Goal: Information Seeking & Learning: Check status

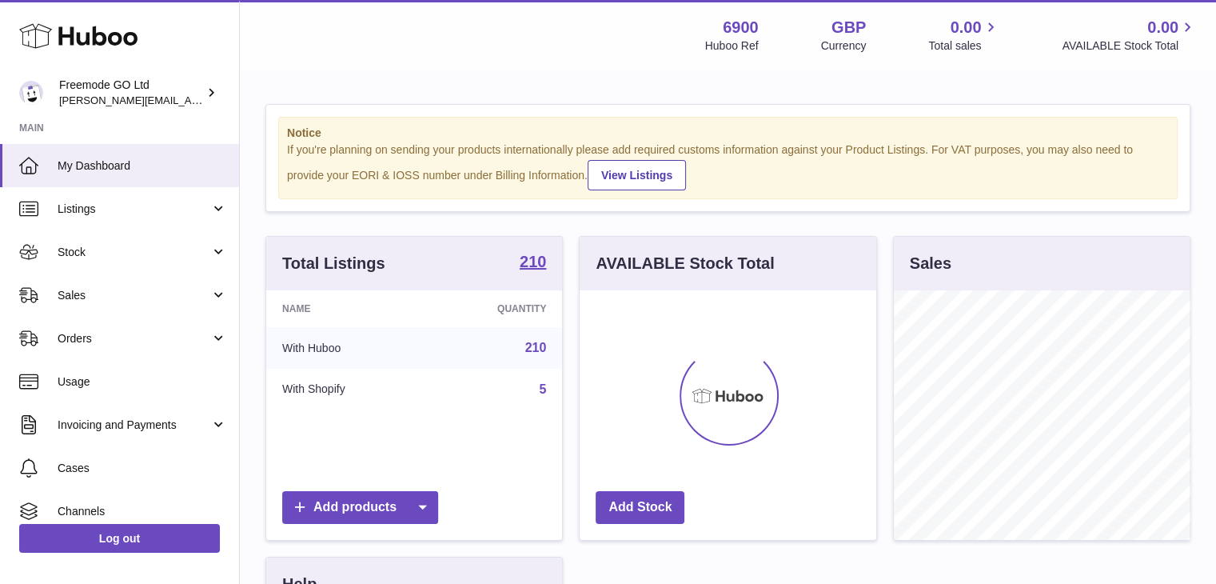
scroll to position [249, 297]
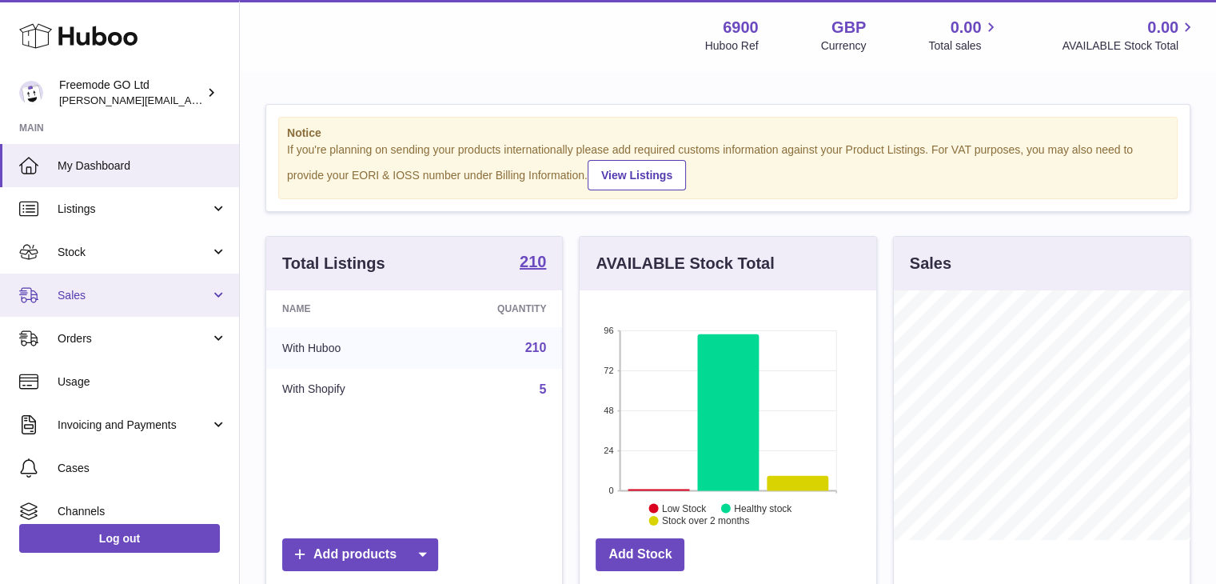
click at [97, 299] on span "Sales" at bounding box center [134, 295] width 153 height 15
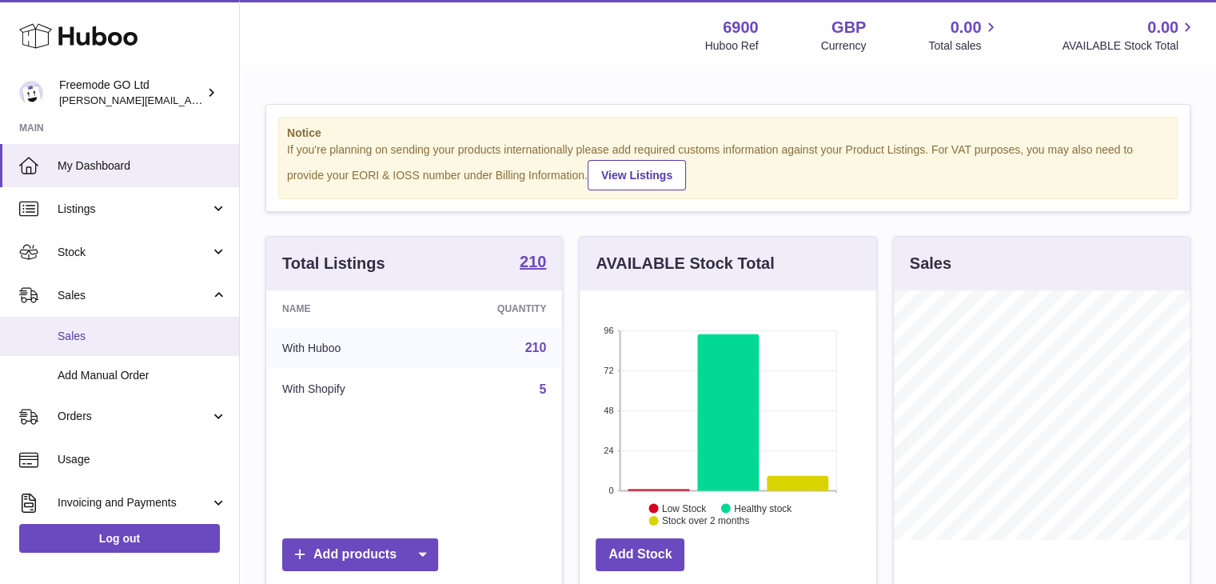
click at [130, 332] on span "Sales" at bounding box center [142, 336] width 169 height 15
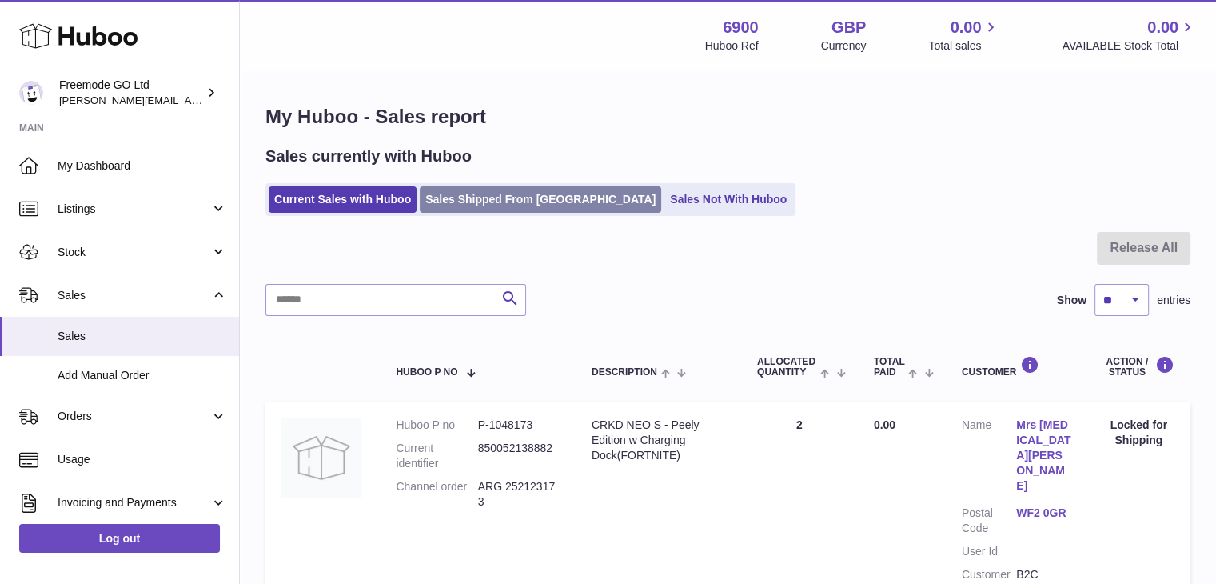
click at [534, 210] on link "Sales Shipped From [GEOGRAPHIC_DATA]" at bounding box center [540, 199] width 241 height 26
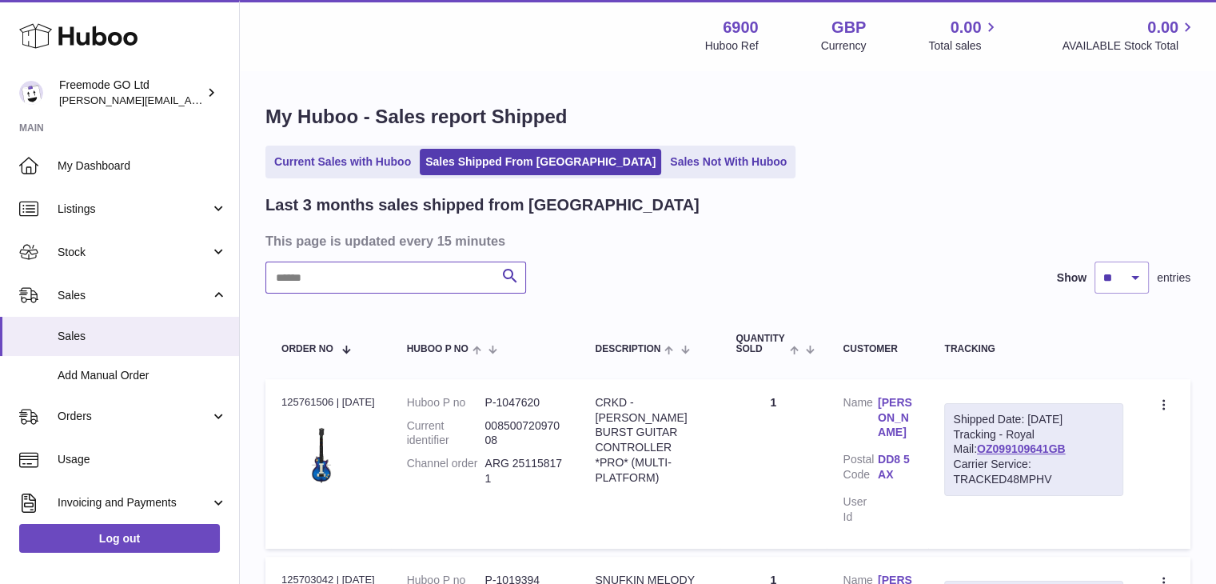
click at [381, 268] on input "text" at bounding box center [395, 277] width 261 height 32
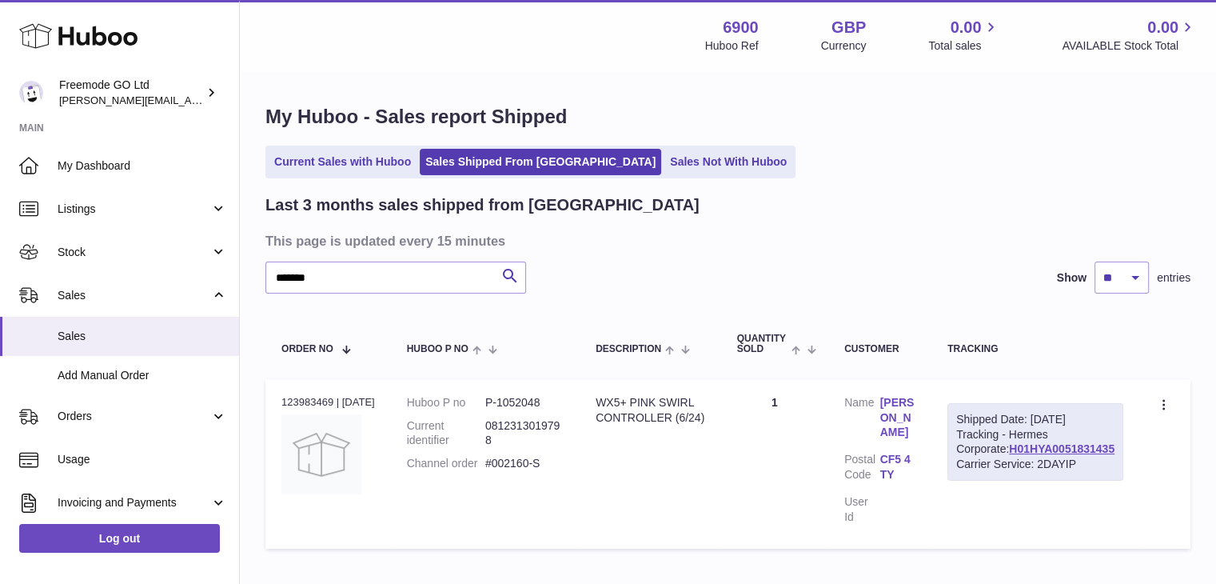
drag, startPoint x: 1121, startPoint y: 476, endPoint x: 1006, endPoint y: 478, distance: 115.1
click at [1006, 478] on div "Shipped Date: 3rd Sep 2025 Tracking - Hermes Corporate: H01HYA0051831435 Carrie…" at bounding box center [1035, 442] width 176 height 78
copy link "H01HYA0051831435"
click at [355, 279] on input "*******" at bounding box center [395, 277] width 261 height 32
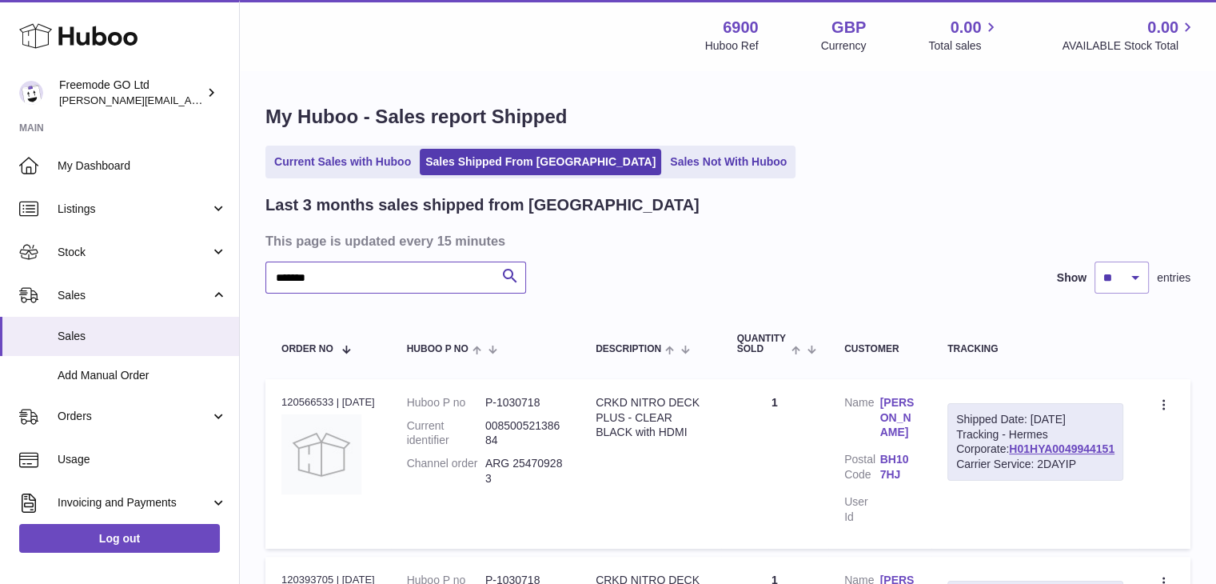
type input "*******"
drag, startPoint x: 1122, startPoint y: 477, endPoint x: 1007, endPoint y: 480, distance: 115.1
click at [1007, 480] on td "Shipped Date: 7th Jul 2025 Tracking - Hermes Corporate: H01HYA0049944151 Carrie…" at bounding box center [1035, 463] width 208 height 169
click at [894, 242] on h3 "This page is updated every 15 minutes" at bounding box center [725, 241] width 921 height 18
click at [324, 149] on link "Current Sales with Huboo" at bounding box center [343, 162] width 148 height 26
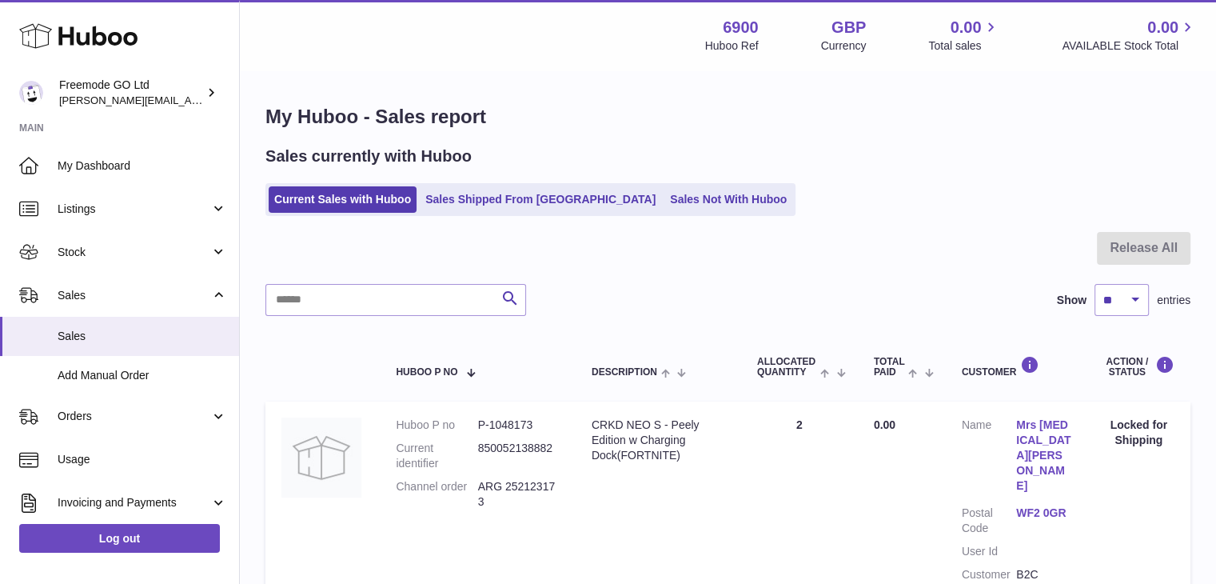
click at [524, 182] on div "Sales currently with Huboo Current Sales with Huboo Sales Shipped From Huboo Sa…" at bounding box center [727, 180] width 925 height 70
click at [512, 197] on link "Sales Shipped From [GEOGRAPHIC_DATA]" at bounding box center [540, 199] width 241 height 26
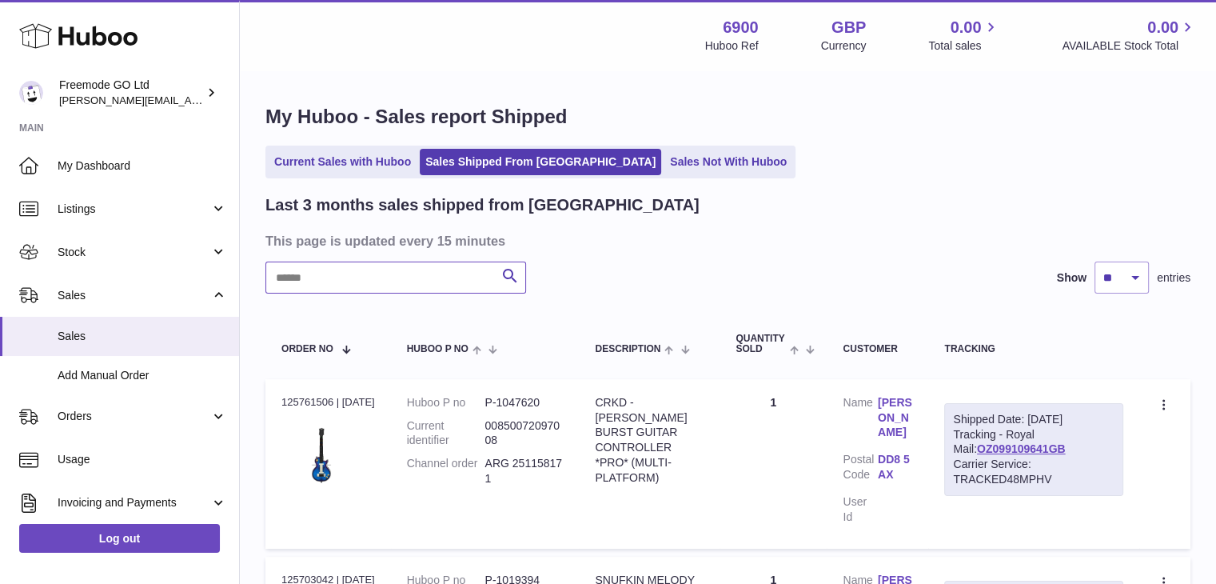
click at [383, 284] on input "text" at bounding box center [395, 277] width 261 height 32
type input "*"
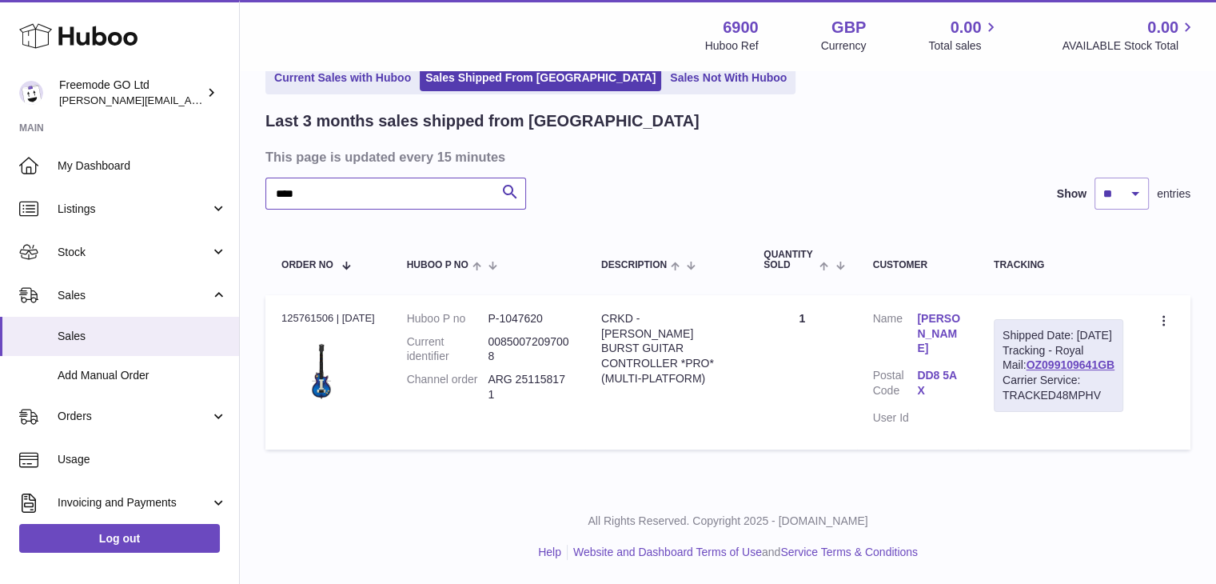
scroll to position [99, 0]
type input "****"
drag, startPoint x: 1113, startPoint y: 374, endPoint x: 1008, endPoint y: 381, distance: 104.9
click at [1008, 381] on div "Shipped Date: 1st Oct 2025 Tracking - Royal Mail: OZ099109641GB Carrier Service…" at bounding box center [1058, 365] width 129 height 93
copy link "OZ099109641GB"
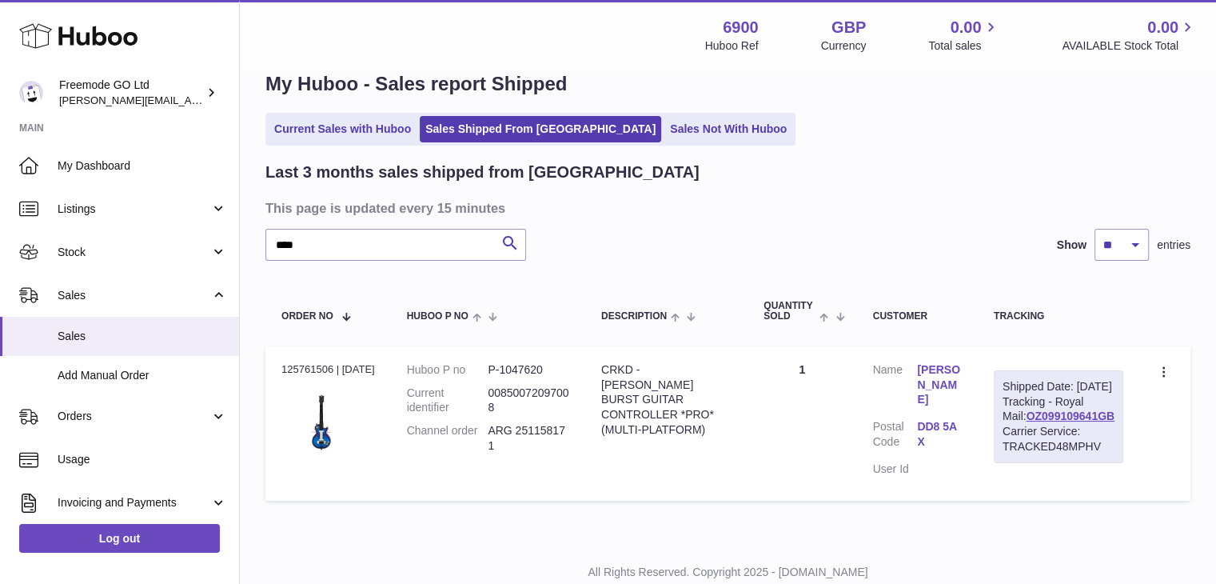
scroll to position [18, 0]
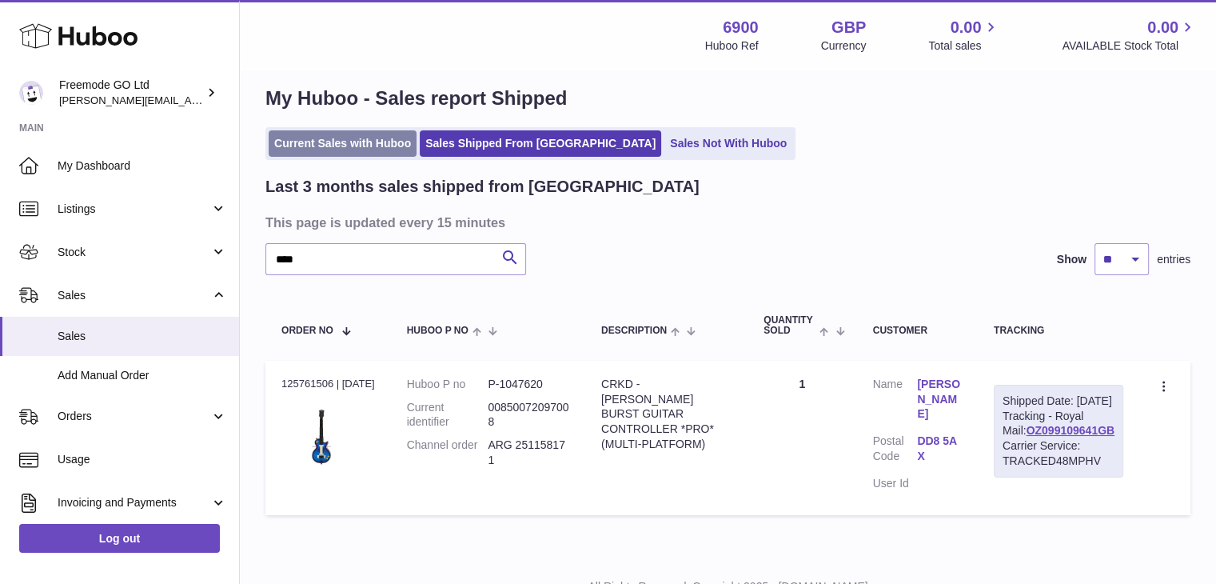
click at [337, 145] on link "Current Sales with Huboo" at bounding box center [343, 143] width 148 height 26
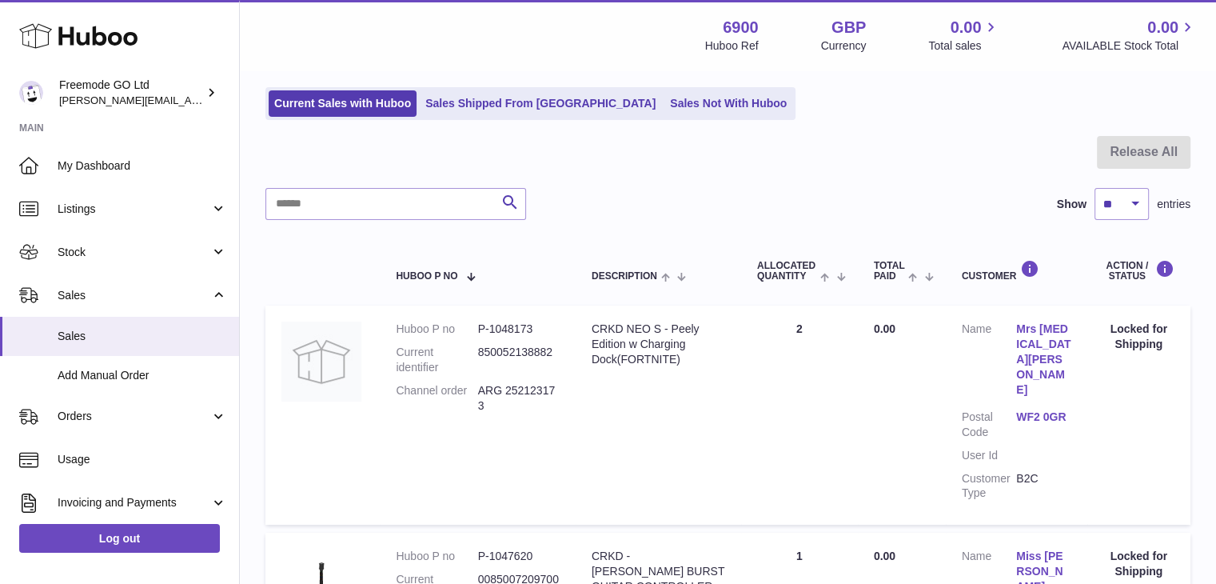
scroll to position [177, 0]
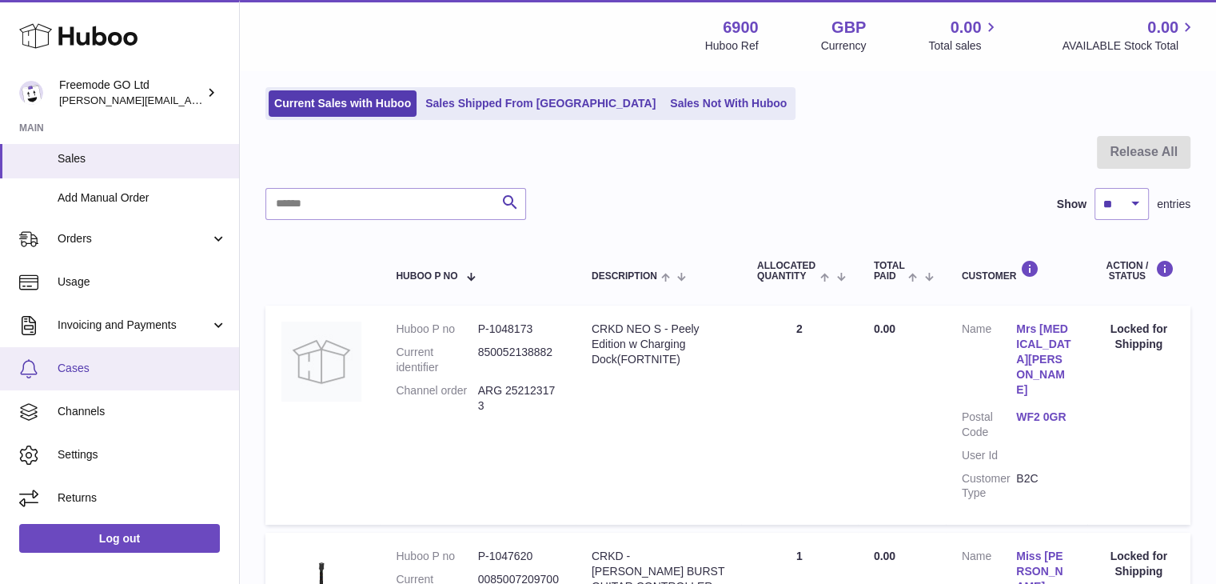
click at [83, 365] on span "Cases" at bounding box center [142, 368] width 169 height 15
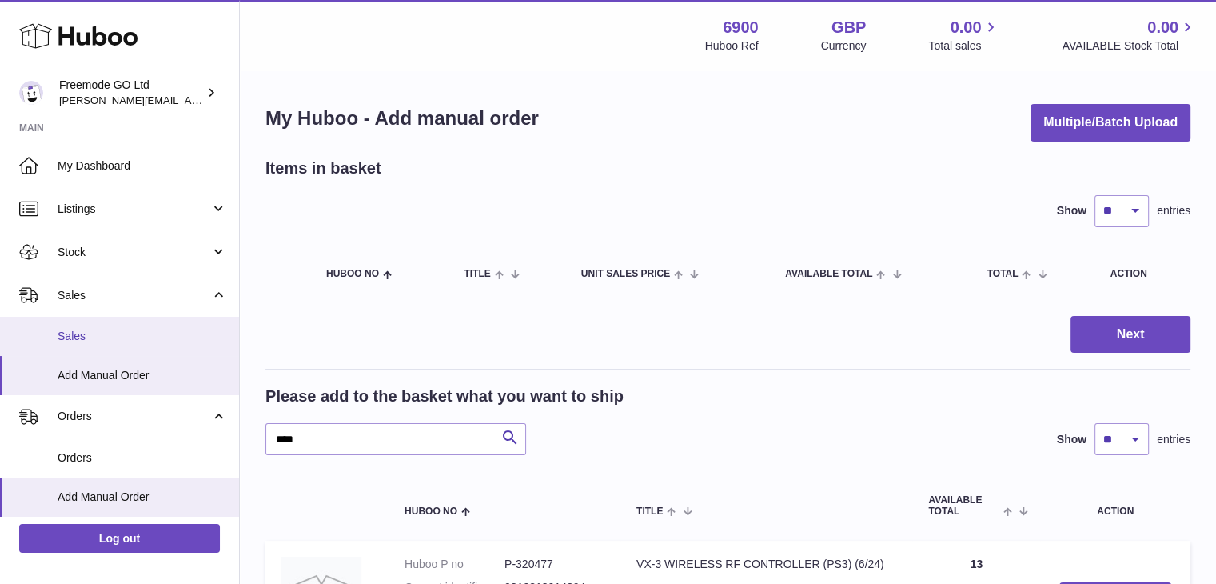
click at [145, 329] on span "Sales" at bounding box center [142, 336] width 169 height 15
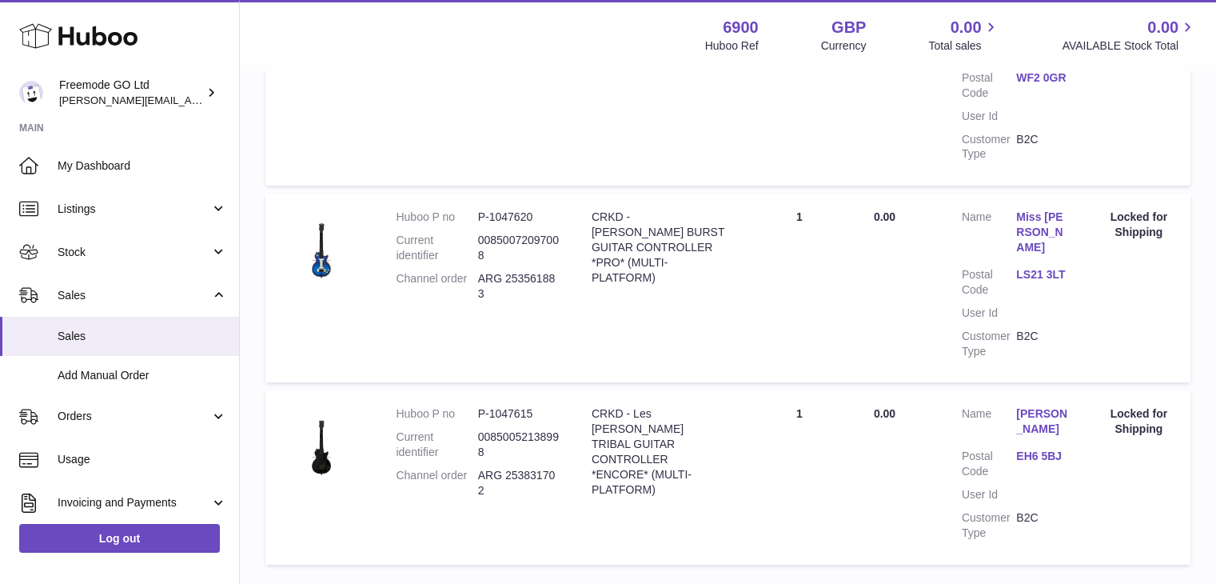
scroll to position [431, 0]
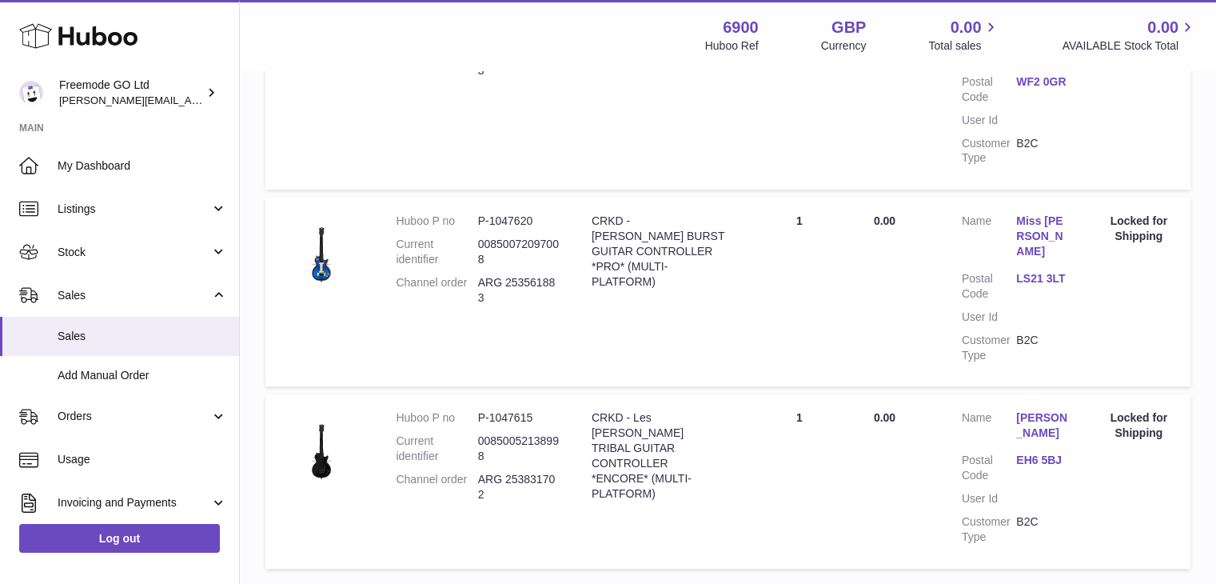
click at [505, 433] on dd "00850052138998" at bounding box center [519, 448] width 82 height 30
click at [531, 394] on td "Huboo P no P-1047615 Current identifier 00850052138998 Channel order ARG 253831…" at bounding box center [478, 480] width 196 height 173
click at [499, 439] on dl "Huboo P no P-1047615 Current identifier 00850052138998 Channel order ARG 253831…" at bounding box center [478, 459] width 164 height 99
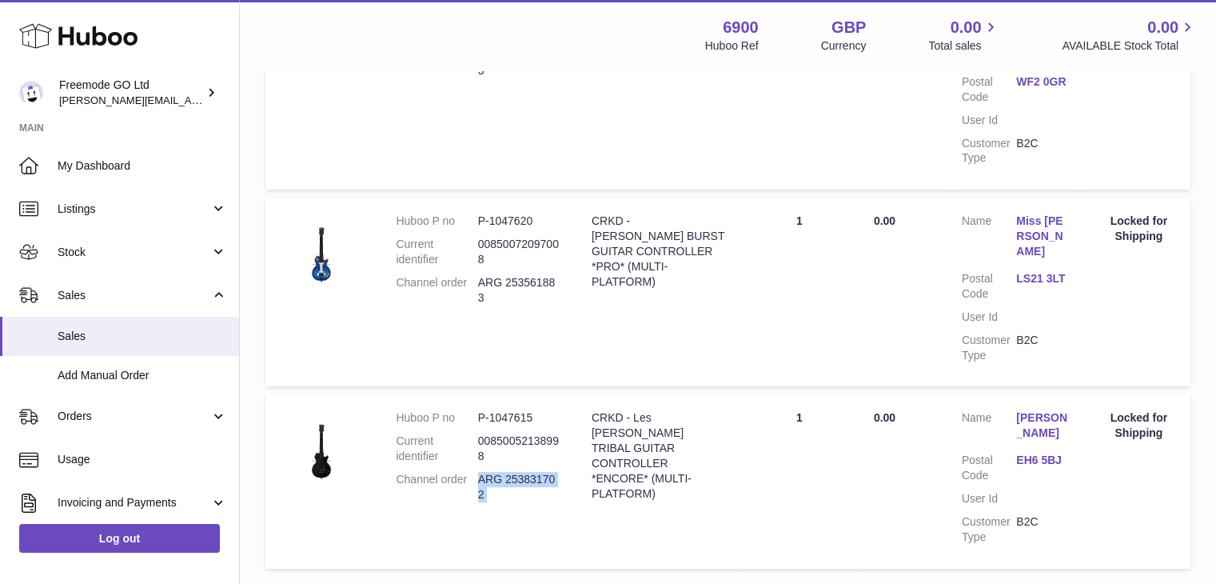
click at [499, 439] on dl "Huboo P no P-1047615 Current identifier 00850052138998 Channel order ARG 253831…" at bounding box center [478, 459] width 164 height 99
copy tr "ARG 253831702 Description"
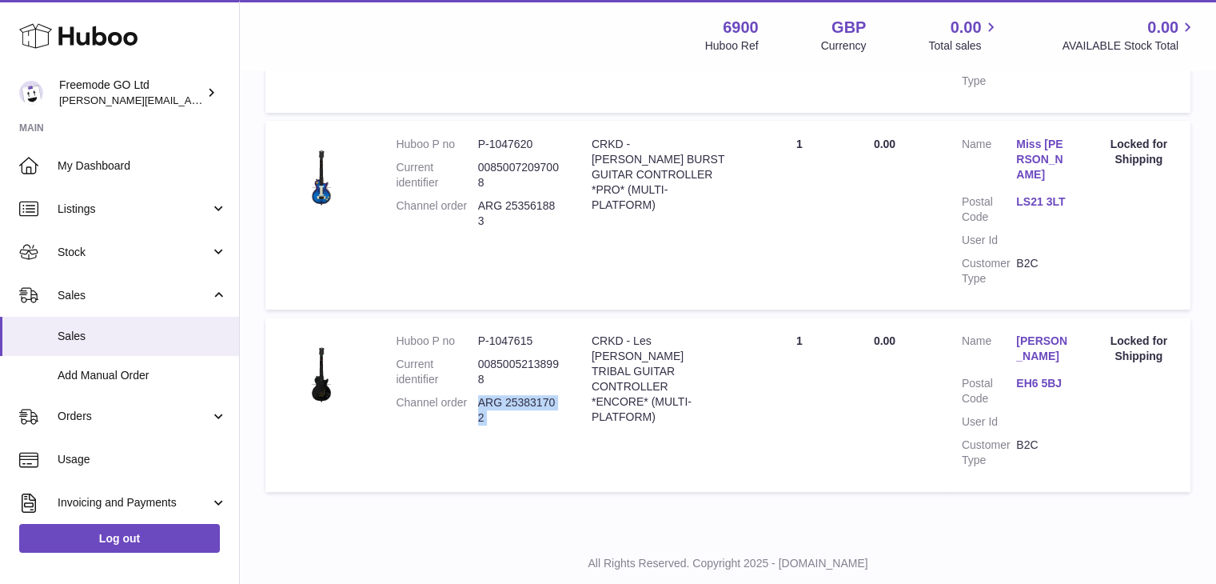
scroll to position [0, 0]
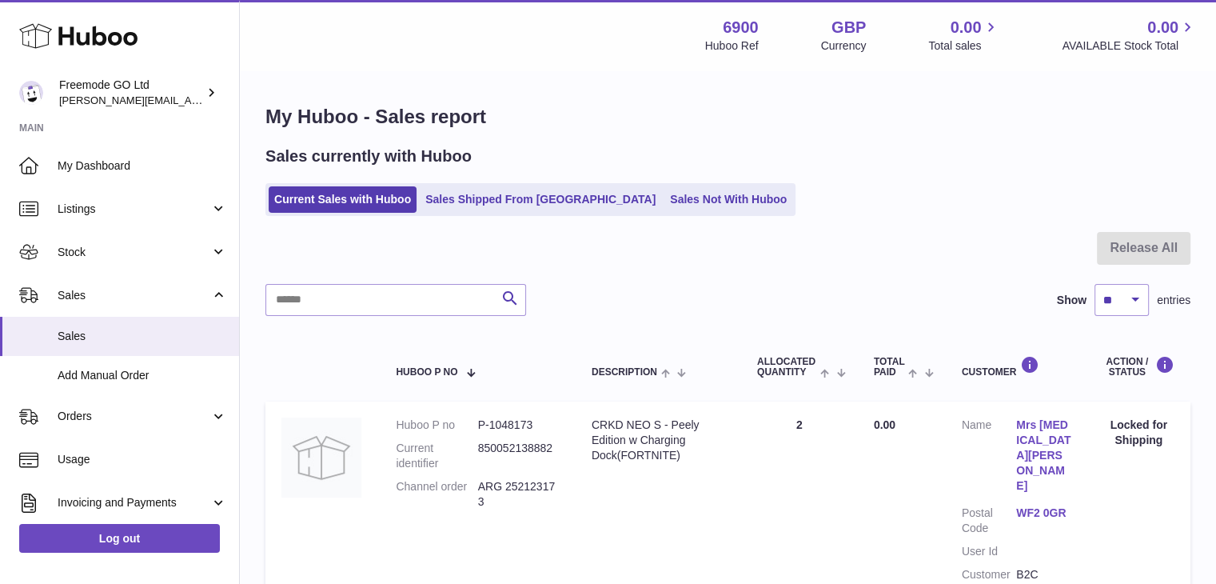
click at [536, 484] on dd "ARG 252123173" at bounding box center [519, 494] width 82 height 30
copy tr "ARG 252123173 Description"
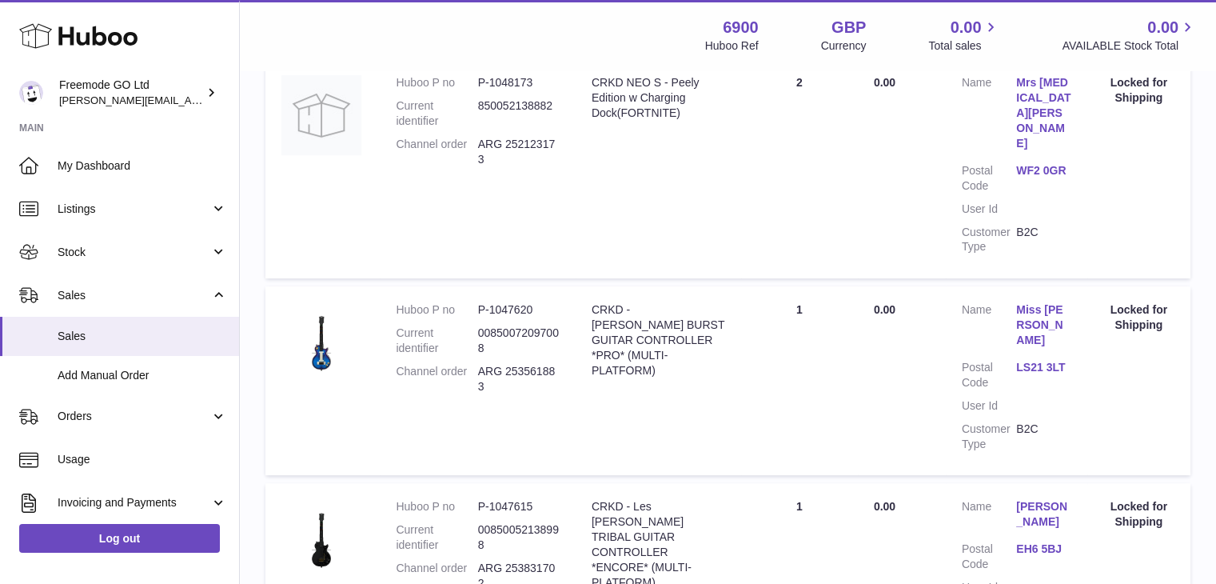
click at [541, 364] on dd "ARG 253561883" at bounding box center [519, 379] width 82 height 30
copy tr "ARG 253561883 Description"
click at [495, 560] on dd "ARG 253831702" at bounding box center [519, 575] width 82 height 30
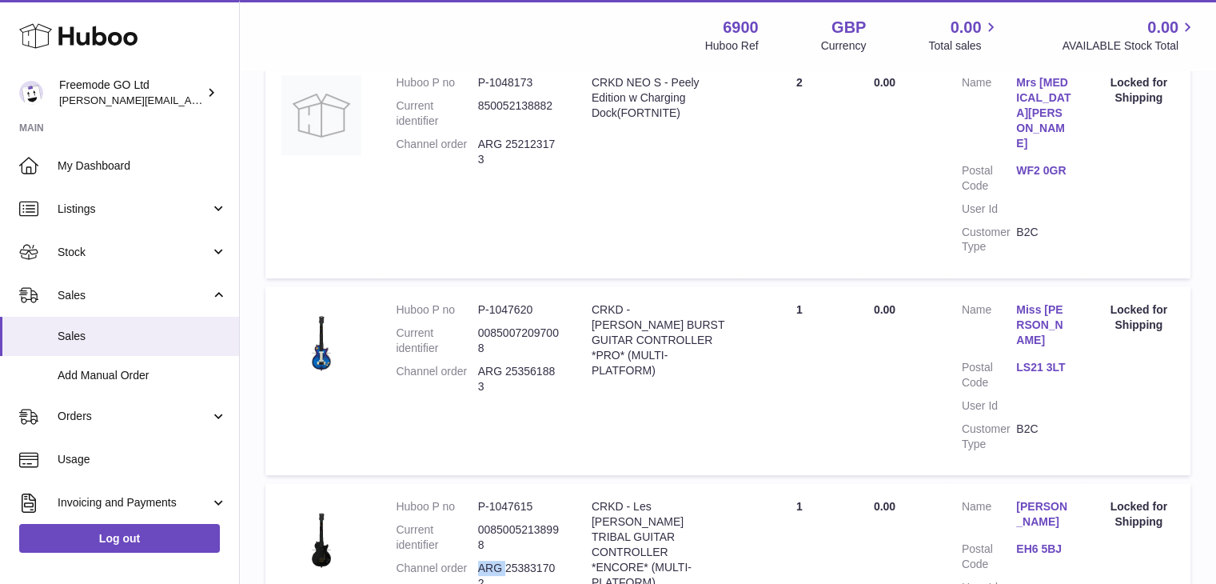
click at [495, 560] on dd "ARG 253831702" at bounding box center [519, 575] width 82 height 30
copy tr "ARG 253831702 Description"
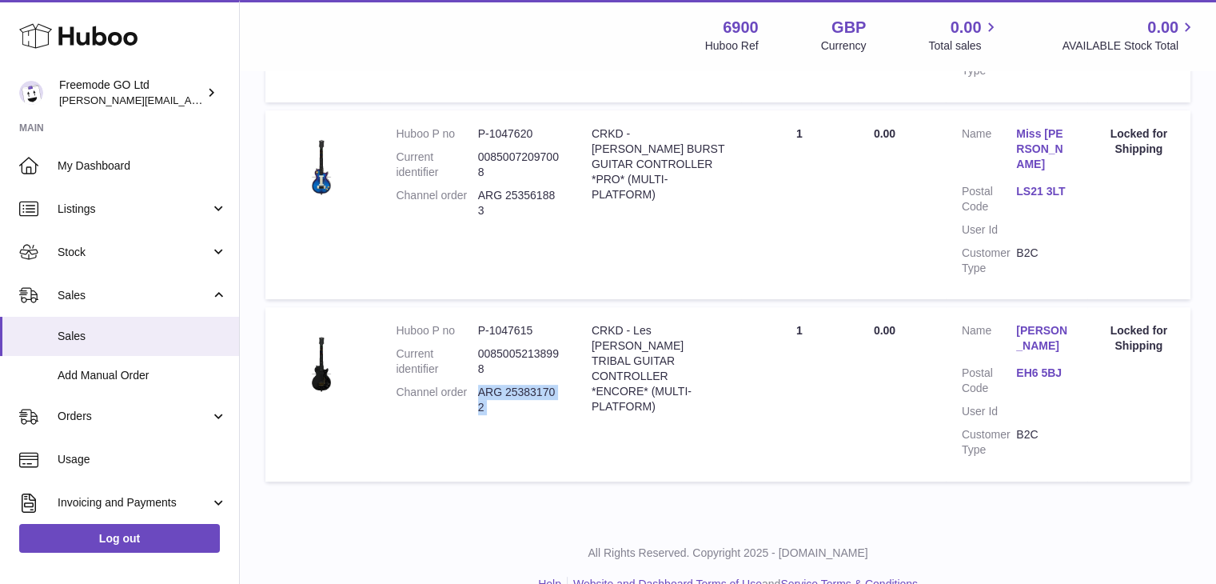
scroll to position [0, 0]
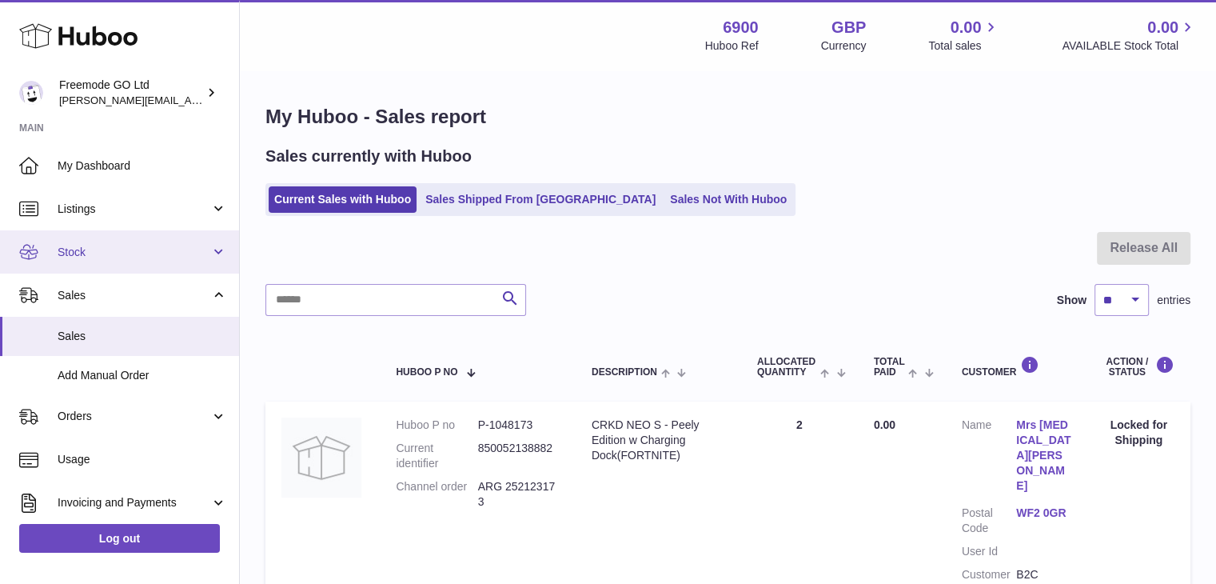
click at [123, 247] on span "Stock" at bounding box center [134, 252] width 153 height 15
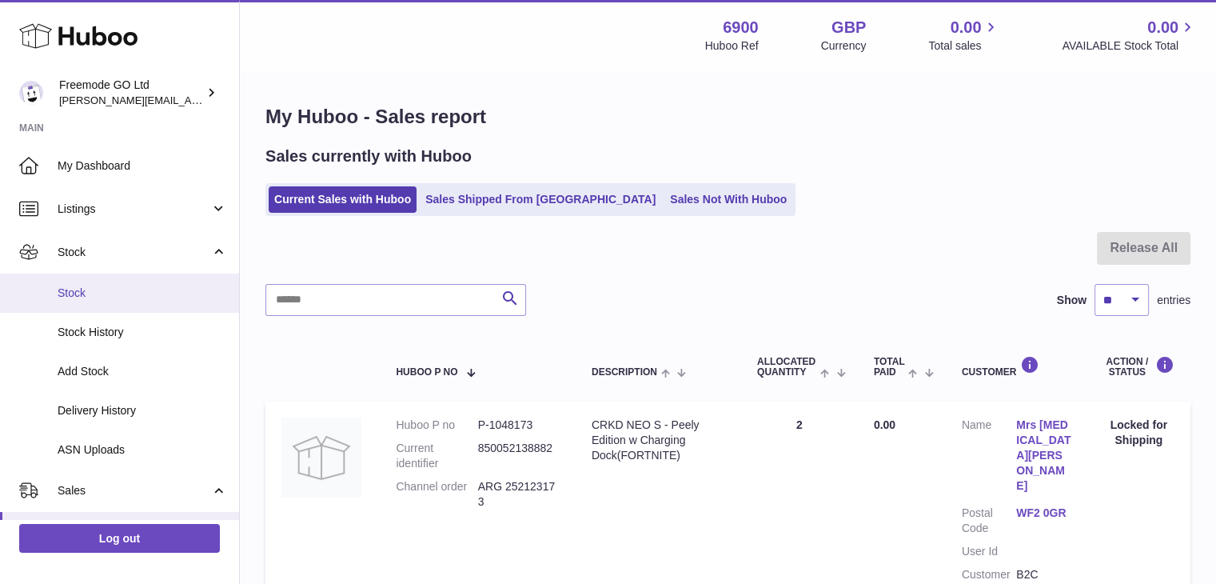
click at [106, 301] on link "Stock" at bounding box center [119, 292] width 239 height 39
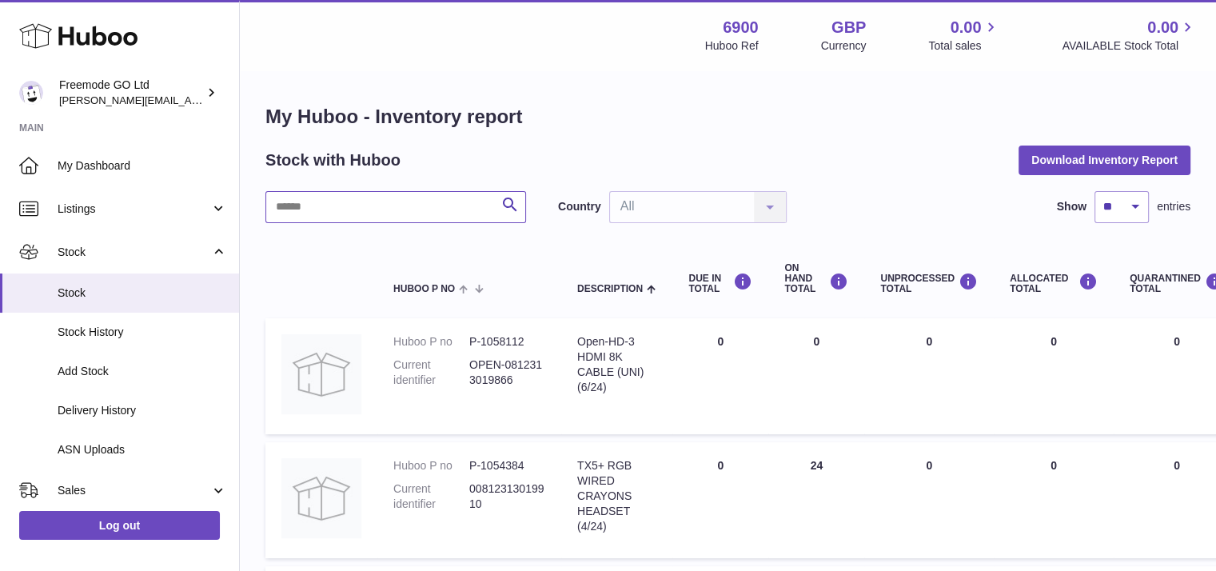
click at [404, 209] on input "text" at bounding box center [395, 207] width 261 height 32
type input "*"
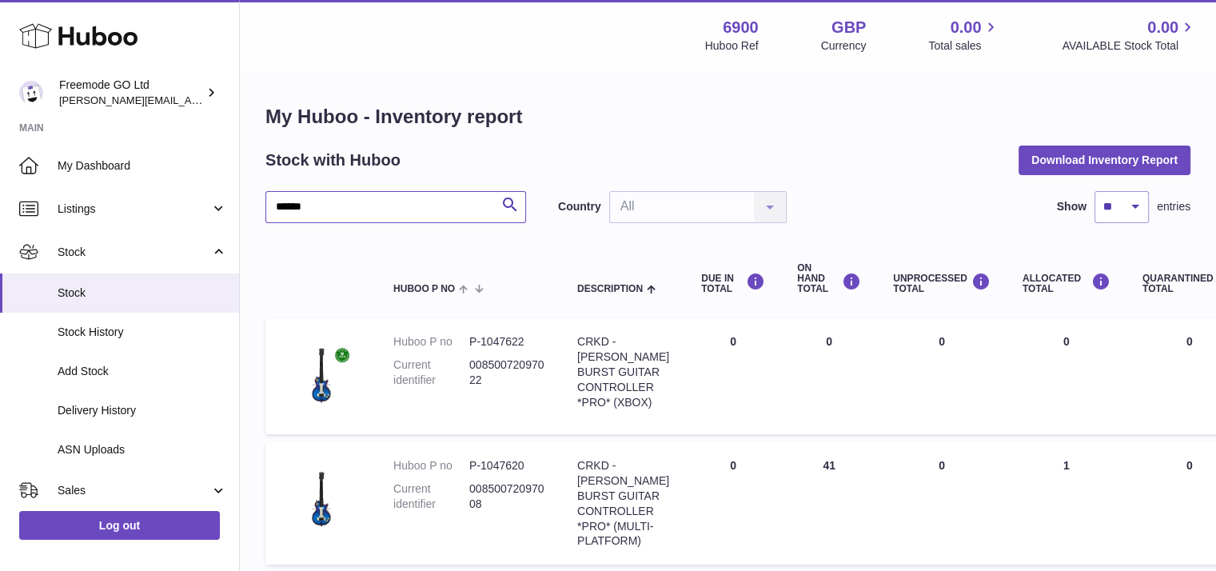
type input "******"
